Goal: Entertainment & Leisure: Consume media (video, audio)

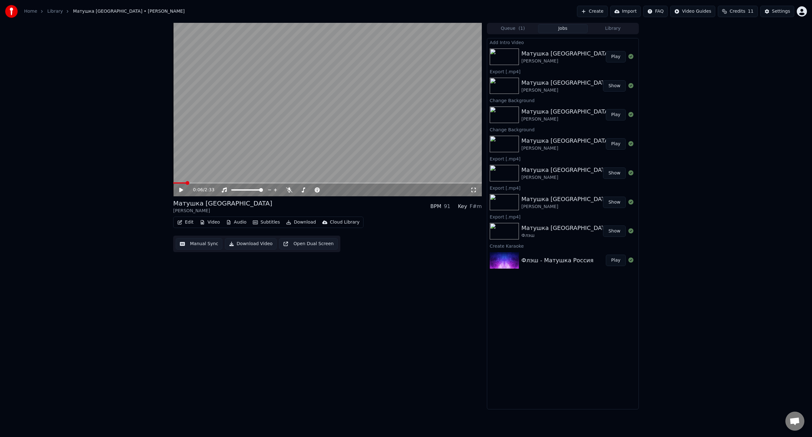
drag, startPoint x: 182, startPoint y: 182, endPoint x: 196, endPoint y: 185, distance: 14.6
click at [149, 188] on div "0:06 / 2:33 Матушка Россия [PERSON_NAME] BPM 91 Key F#m Edit Video Audio Subtit…" at bounding box center [406, 216] width 812 height 387
click at [173, 185] on span at bounding box center [175, 183] width 4 height 4
click at [231, 191] on span at bounding box center [233, 190] width 4 height 4
click at [180, 188] on icon at bounding box center [181, 190] width 4 height 4
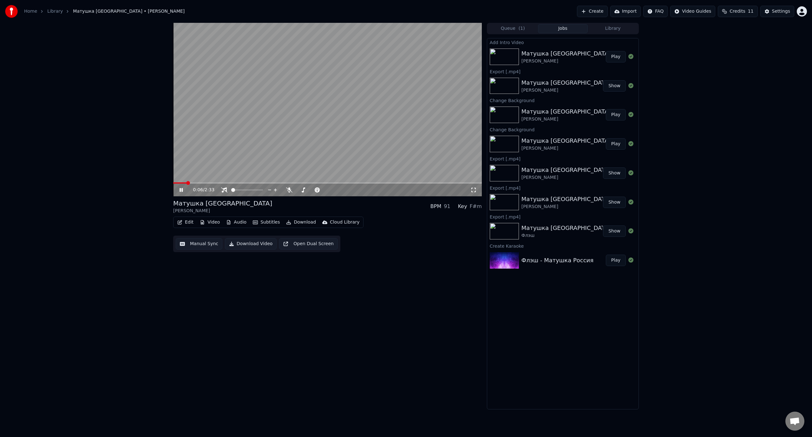
click at [181, 189] on icon at bounding box center [181, 190] width 3 height 4
click at [173, 182] on span at bounding box center [175, 183] width 4 height 4
click at [180, 188] on icon at bounding box center [181, 190] width 4 height 4
click at [180, 189] on icon at bounding box center [181, 190] width 3 height 4
click at [173, 183] on span at bounding box center [175, 183] width 4 height 4
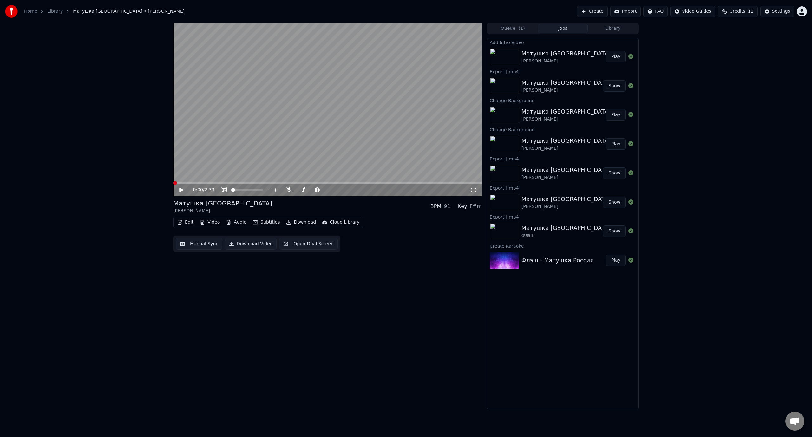
click at [181, 190] on icon at bounding box center [181, 190] width 4 height 4
click at [181, 191] on icon at bounding box center [185, 189] width 15 height 5
click at [173, 181] on span at bounding box center [175, 183] width 4 height 4
click at [263, 191] on span at bounding box center [261, 190] width 4 height 4
